Goal: Check status: Check status

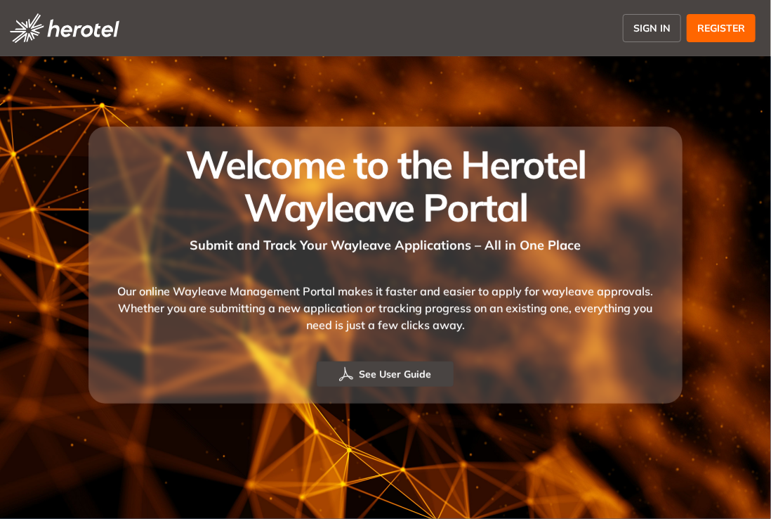
click at [655, 27] on span "SIGN IN" at bounding box center [652, 28] width 37 height 15
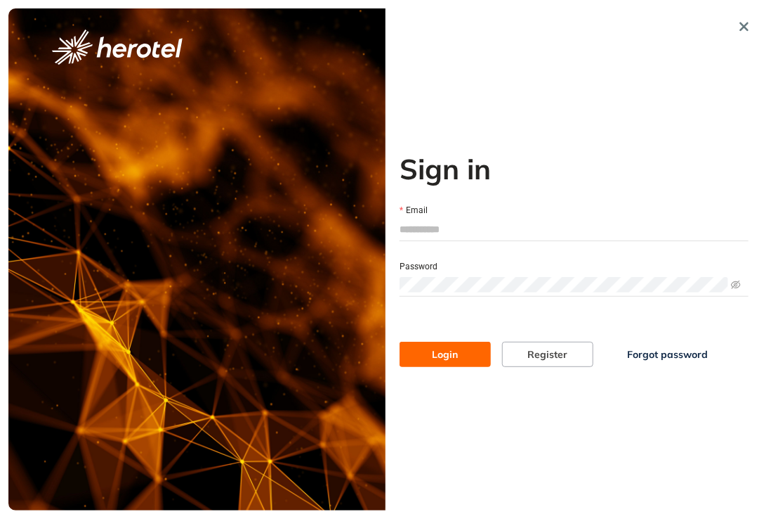
click at [480, 220] on input "Email" at bounding box center [574, 229] width 349 height 21
type input "**********"
click at [479, 275] on span at bounding box center [574, 284] width 349 height 21
click at [400, 341] on button "Login" at bounding box center [445, 353] width 91 height 25
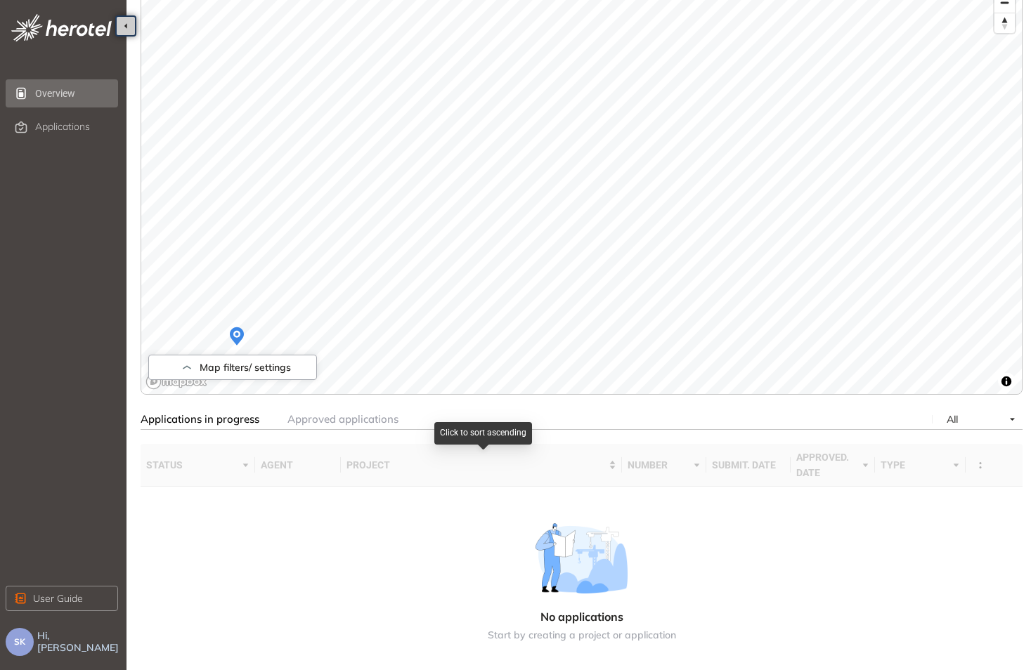
scroll to position [166, 0]
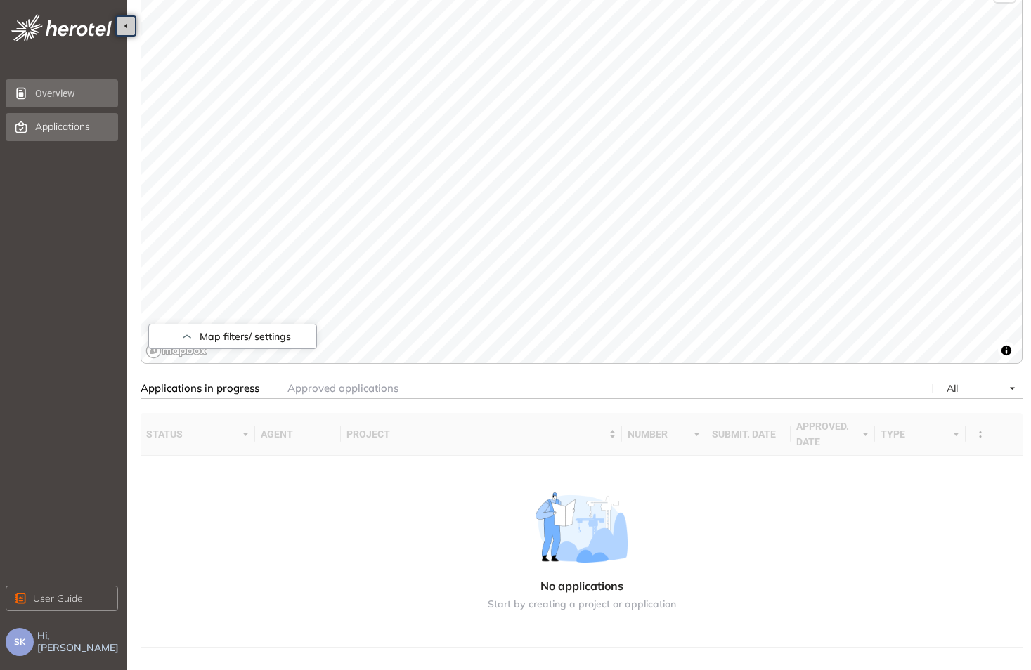
click at [62, 123] on span "Applications" at bounding box center [62, 127] width 55 height 12
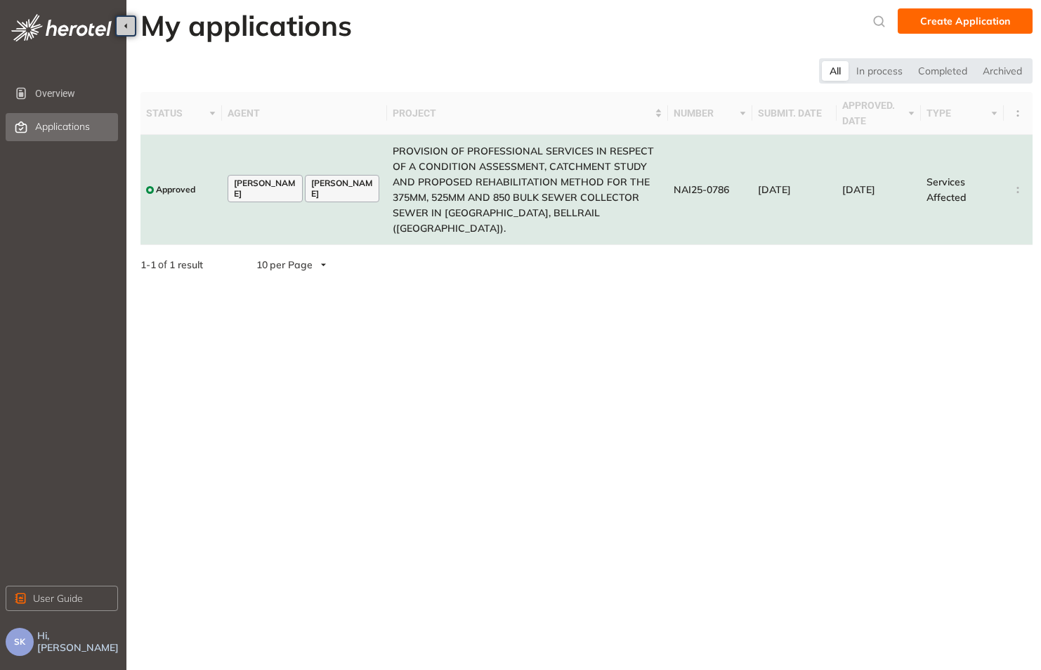
click at [174, 156] on td "Approved" at bounding box center [182, 190] width 82 height 110
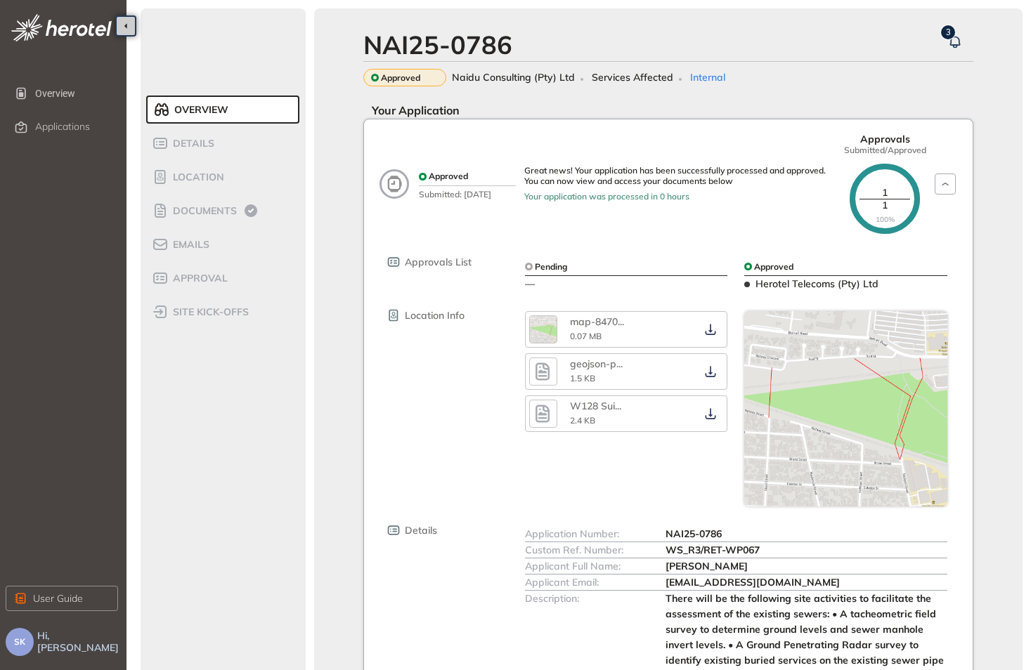
click at [509, 77] on span "Naidu Consulting (Pty) Ltd" at bounding box center [513, 78] width 123 height 12
click at [245, 204] on icon at bounding box center [250, 210] width 17 height 17
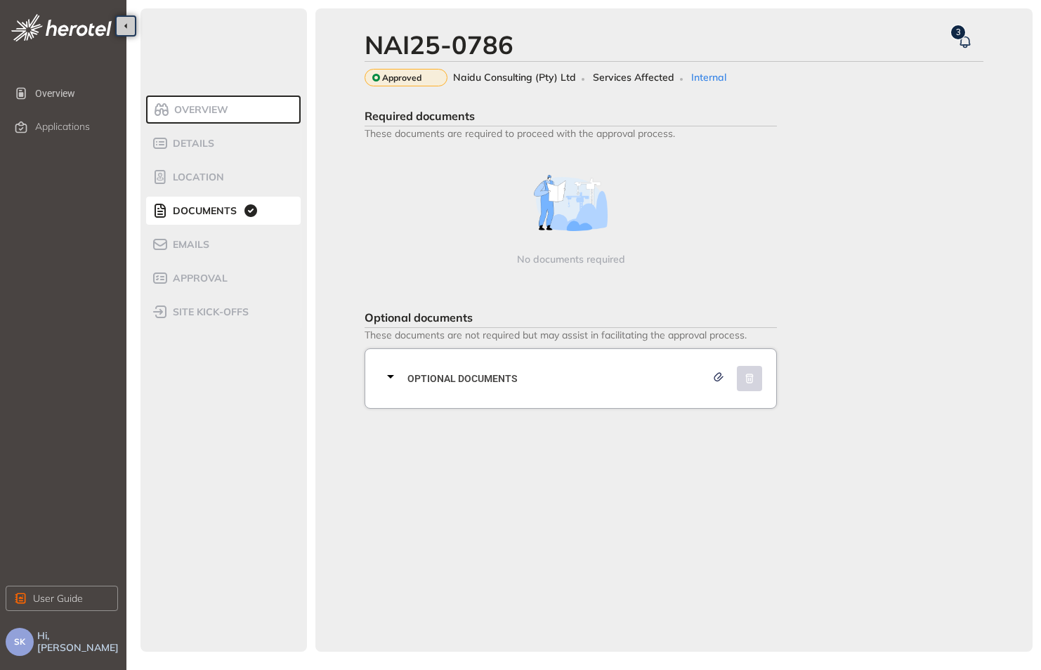
click at [493, 377] on span "Optional documents" at bounding box center [557, 378] width 299 height 15
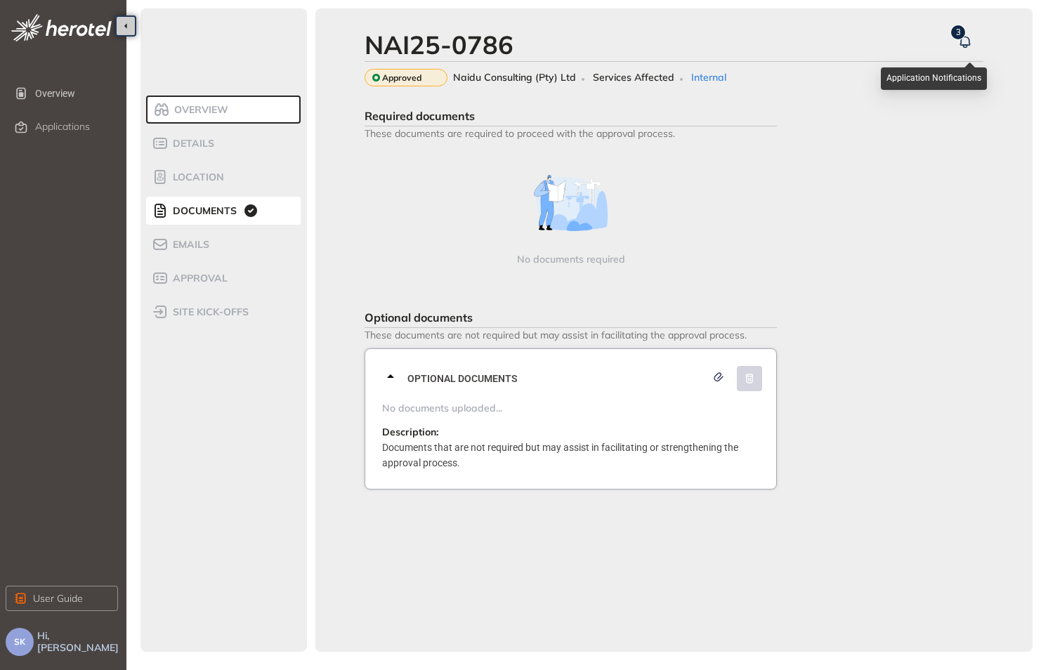
click at [771, 41] on button "button" at bounding box center [965, 42] width 25 height 25
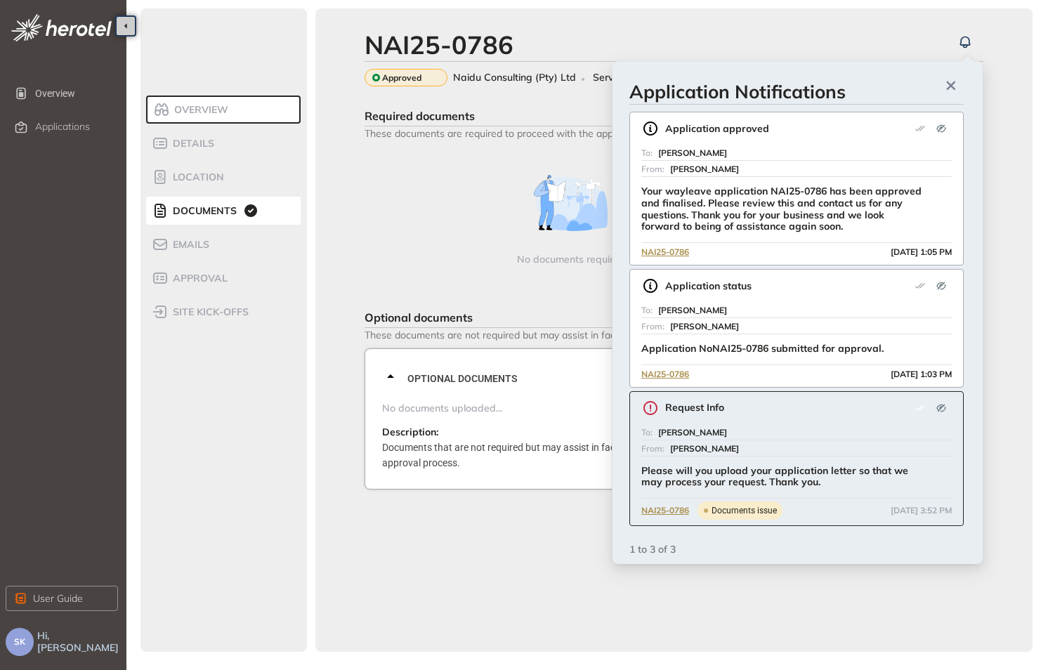
click at [771, 298] on div "Application status To: Sinothando Khuzwayo From: [PERSON_NAME] Application NoNA…" at bounding box center [797, 328] width 334 height 119
click at [771, 300] on div "Application status To: Sinothando Khuzwayo From: [PERSON_NAME] Application NoNA…" at bounding box center [797, 328] width 334 height 119
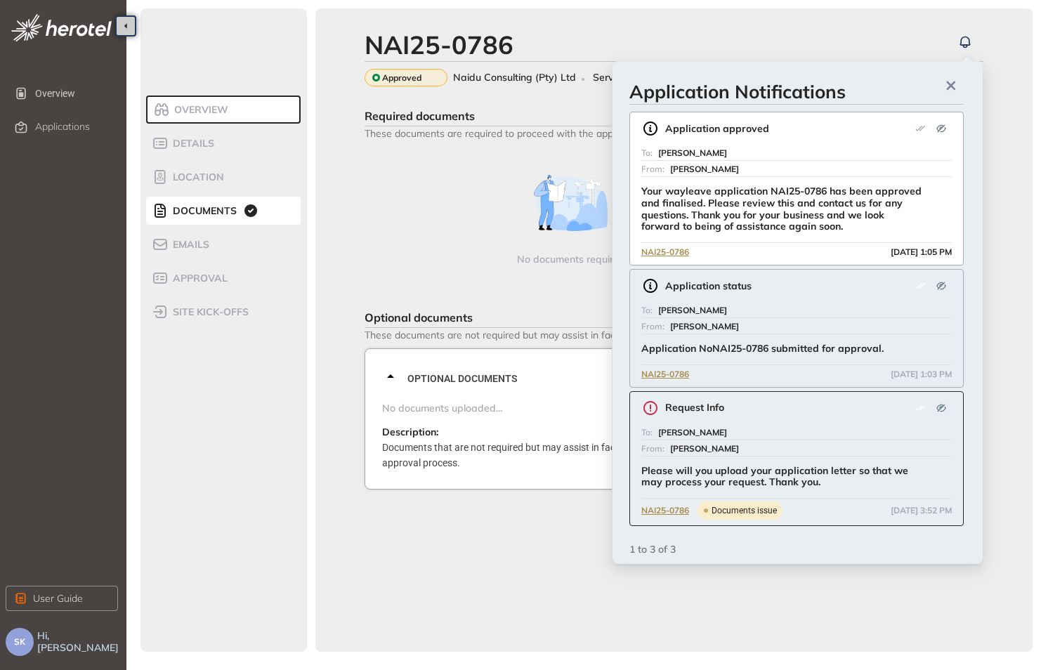
click at [771, 300] on div "Application status To: Sinothando Khuzwayo From: [PERSON_NAME] Application NoNA…" at bounding box center [797, 328] width 334 height 119
drag, startPoint x: 794, startPoint y: 147, endPoint x: 796, endPoint y: 137, distance: 10.1
click at [771, 142] on div "Application approved To: [PERSON_NAME] From: [PERSON_NAME] Your wayleave applic…" at bounding box center [797, 189] width 334 height 154
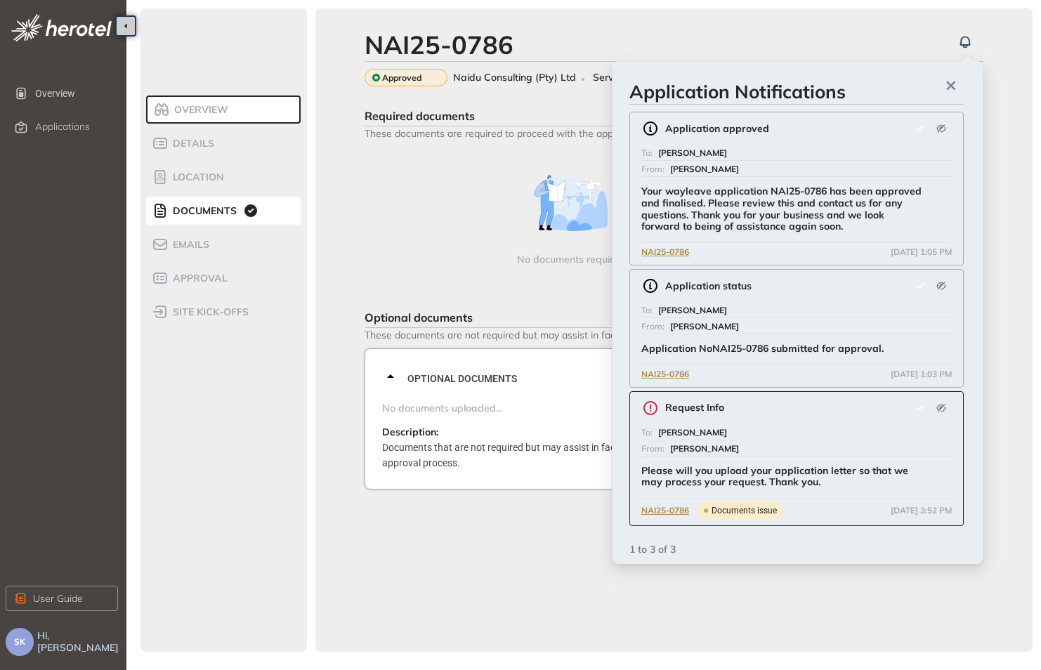
click at [771, 449] on div "[PERSON_NAME]" at bounding box center [811, 448] width 282 height 15
click at [767, 509] on span "Documents issue" at bounding box center [744, 511] width 65 height 8
click at [686, 376] on span "NAI25-0786" at bounding box center [665, 374] width 48 height 13
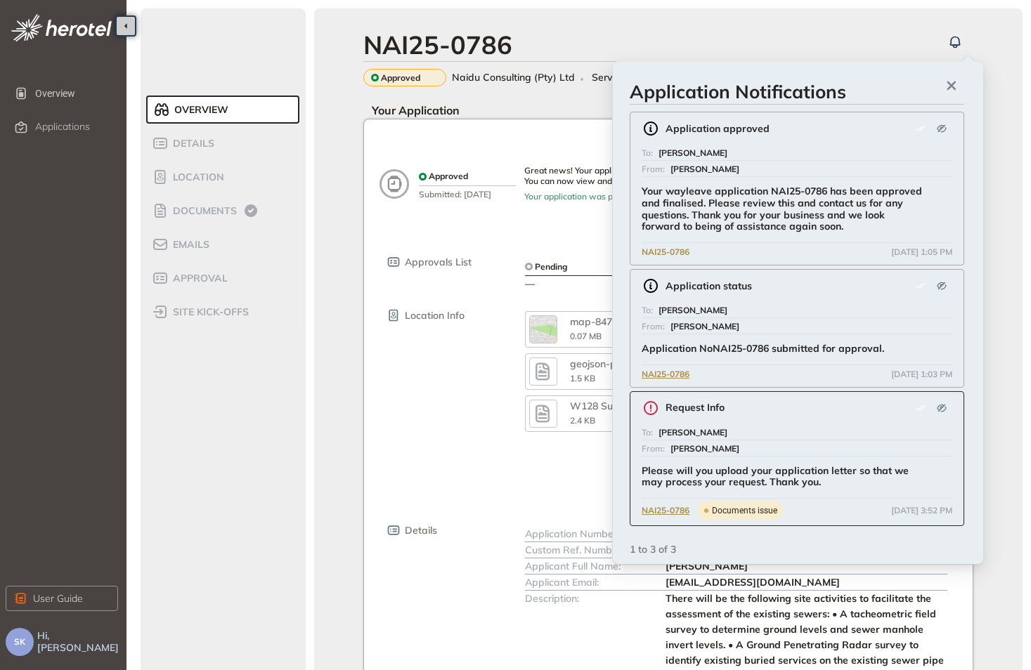
click at [663, 249] on span "NAI25-0786" at bounding box center [665, 252] width 48 height 13
click at [771, 89] on icon "button" at bounding box center [951, 86] width 14 height 10
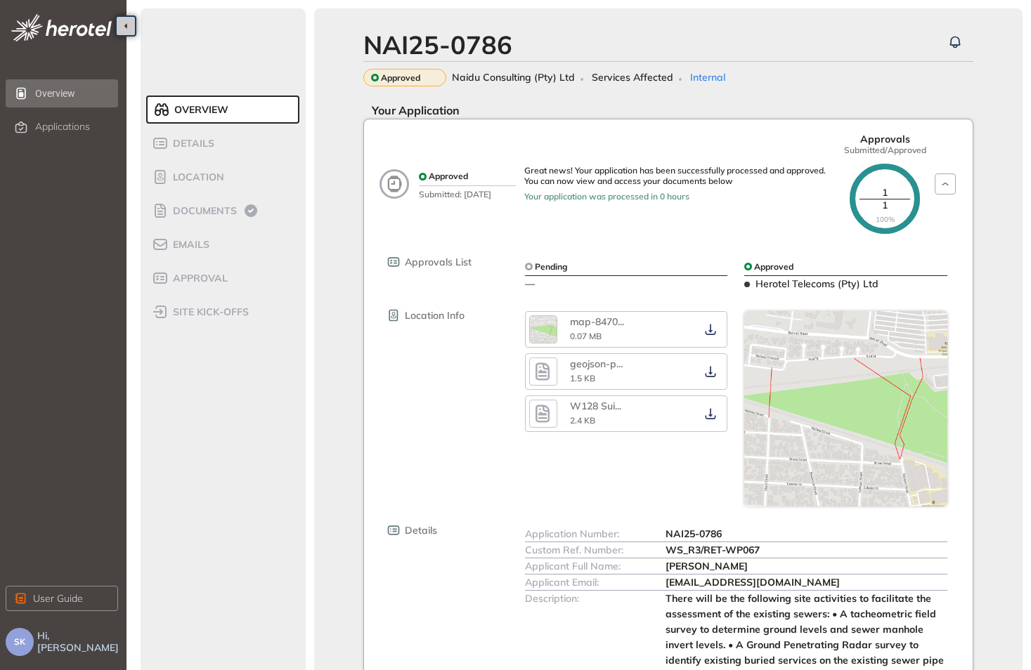
click at [65, 87] on span "Overview" at bounding box center [75, 93] width 80 height 28
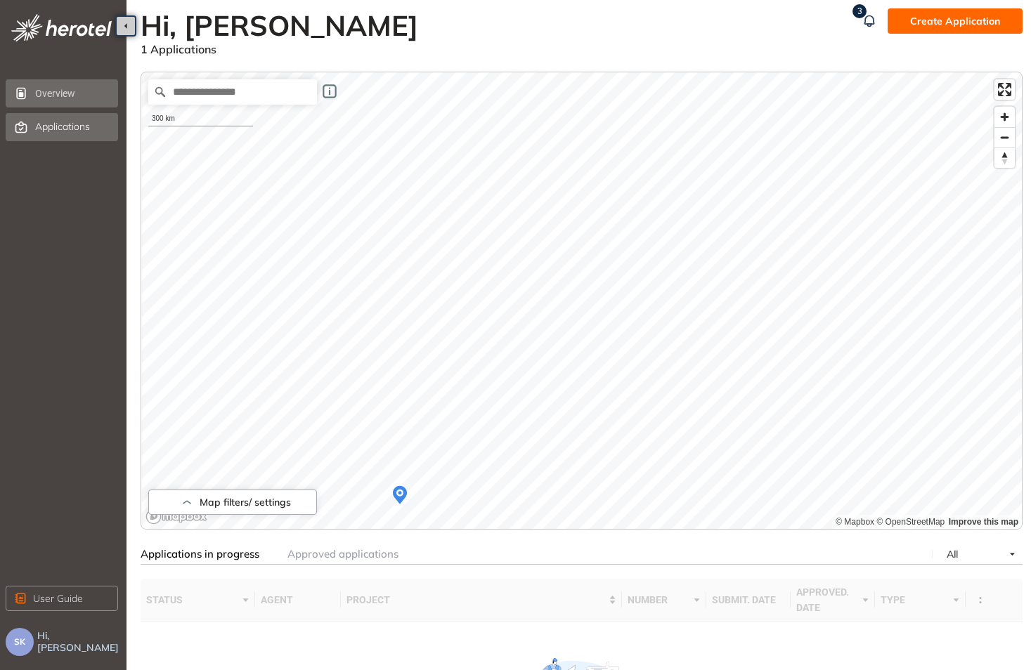
click at [53, 119] on div "Applications" at bounding box center [75, 127] width 80 height 24
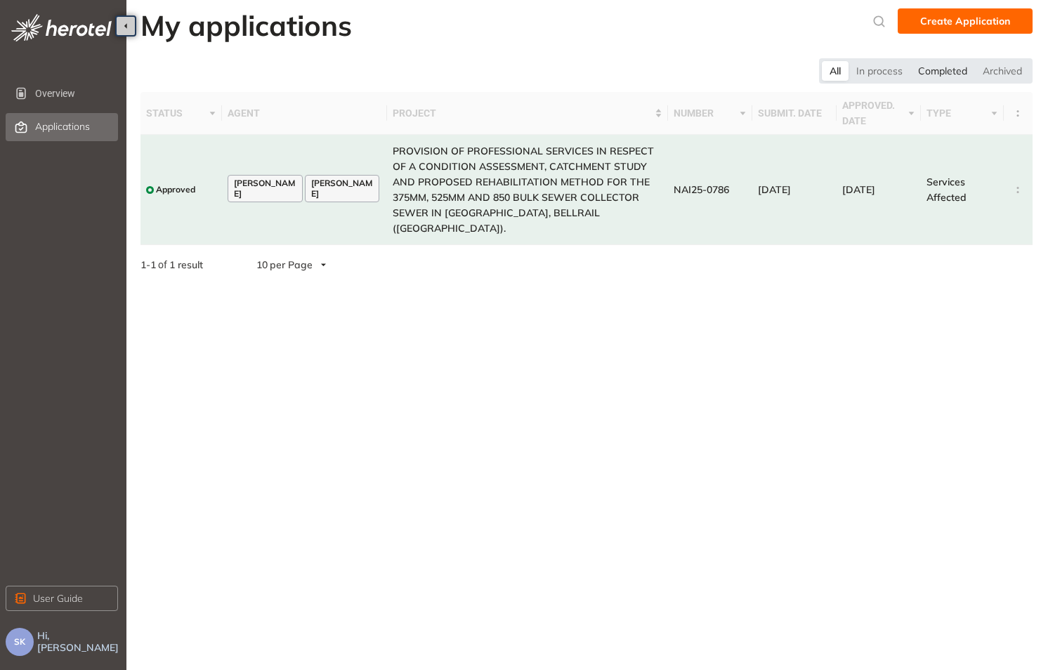
click at [771, 77] on div "Completed" at bounding box center [943, 71] width 65 height 20
click at [771, 75] on div "In process" at bounding box center [878, 71] width 62 height 20
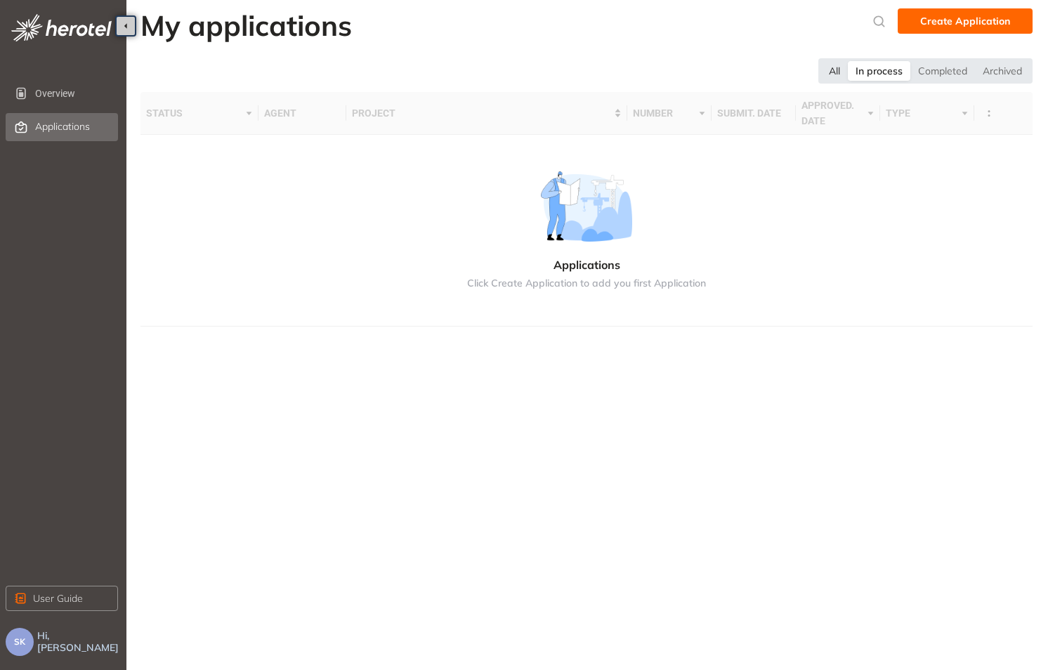
click at [771, 72] on div "All" at bounding box center [834, 71] width 27 height 20
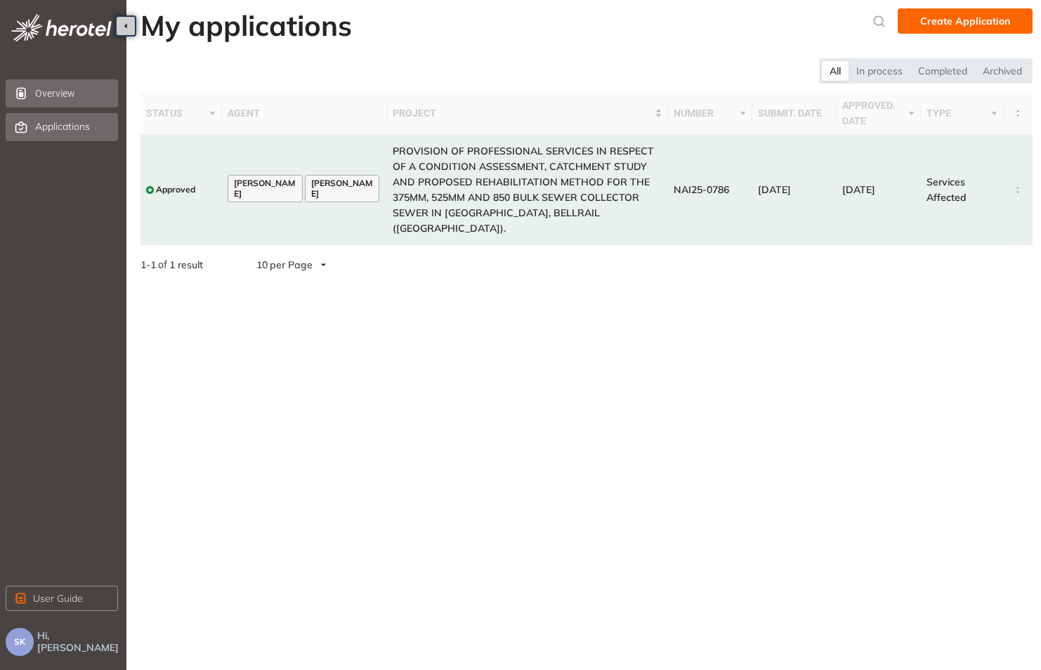
click at [65, 96] on span "Overview" at bounding box center [75, 93] width 80 height 28
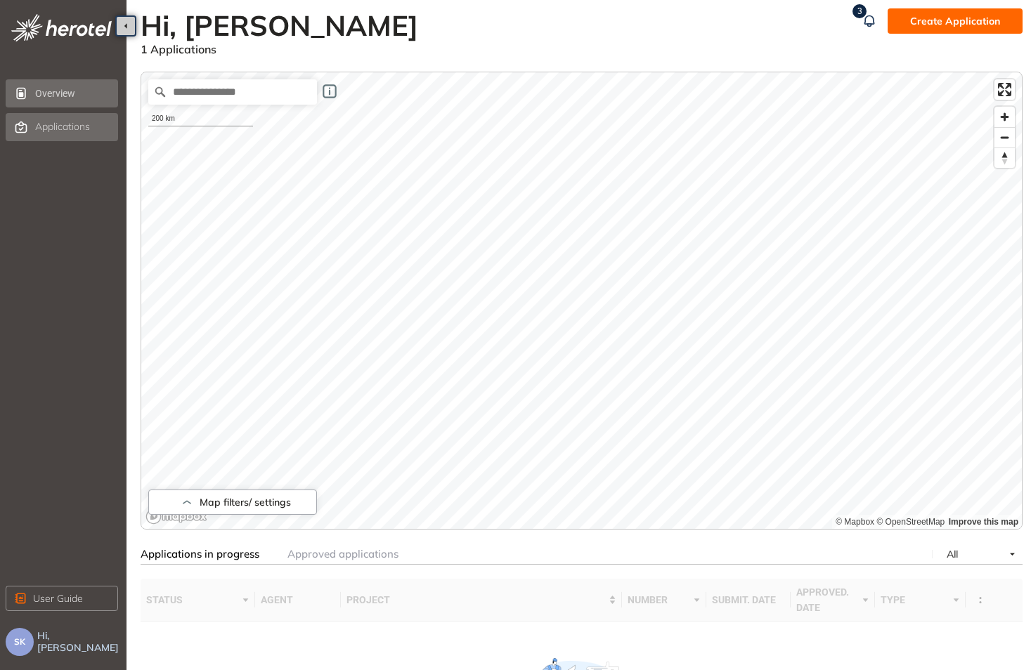
click at [23, 126] on icon at bounding box center [21, 127] width 14 height 13
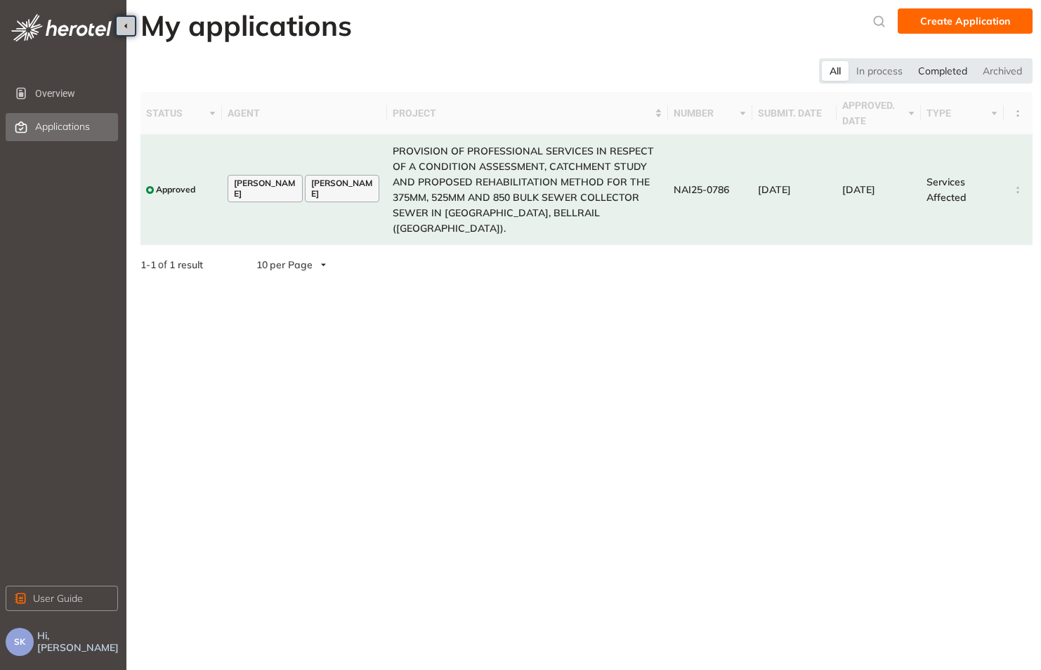
click at [771, 71] on div "Completed" at bounding box center [943, 71] width 65 height 20
